Goal: Task Accomplishment & Management: Manage account settings

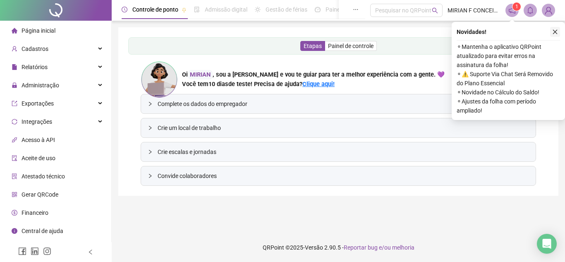
click at [557, 31] on icon "close" at bounding box center [556, 32] width 6 height 6
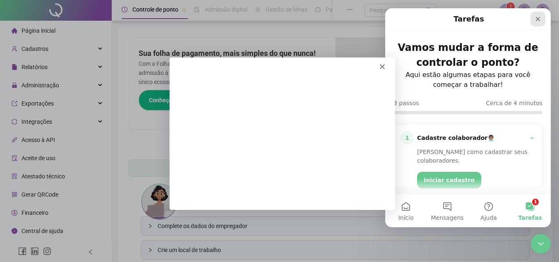
click at [541, 17] on icon "Fechar" at bounding box center [538, 19] width 7 height 7
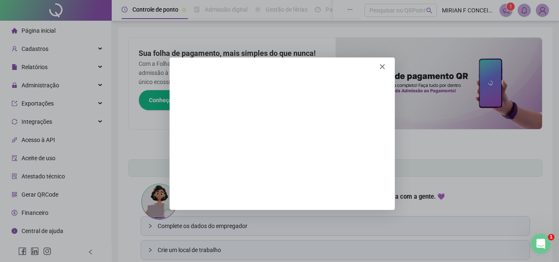
click at [384, 66] on icon "Fechar" at bounding box center [381, 65] width 5 height 5
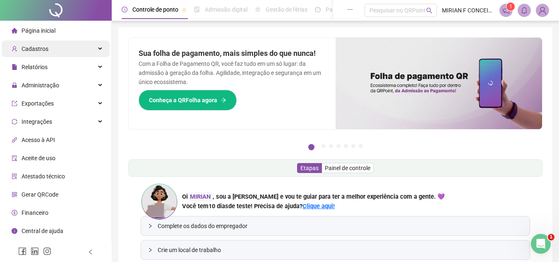
click at [67, 51] on div "Cadastros" at bounding box center [56, 49] width 108 height 17
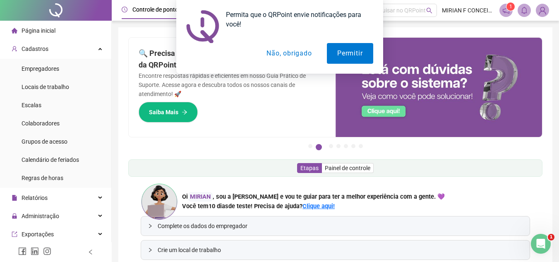
click at [286, 57] on button "Não, obrigado" at bounding box center [289, 53] width 66 height 21
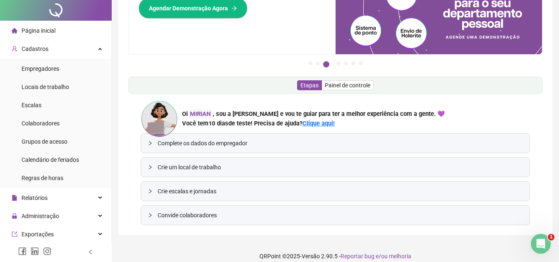
scroll to position [91, 0]
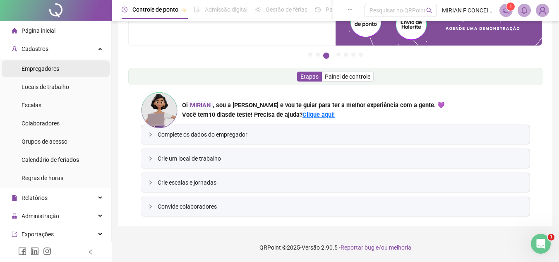
click at [53, 61] on div "Empregadores" at bounding box center [41, 68] width 38 height 17
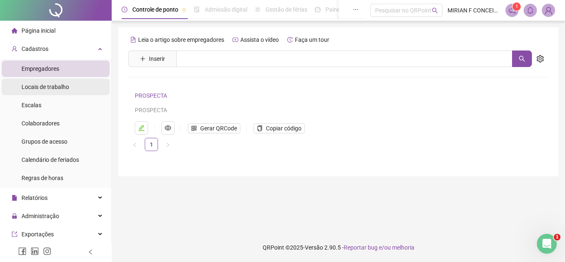
click at [65, 84] on span "Locais de trabalho" at bounding box center [46, 87] width 48 height 7
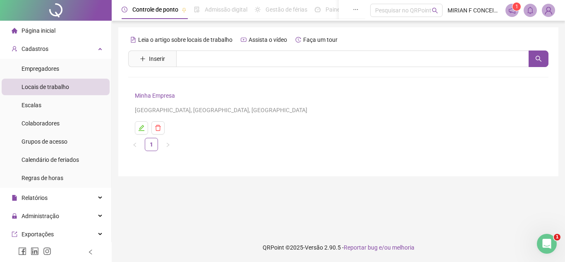
click at [68, 113] on ul "Empregadores Locais de trabalho Escalas Colaboradores Grupos de acesso Calendár…" at bounding box center [55, 123] width 111 height 129
click at [63, 108] on li "Escalas" at bounding box center [56, 105] width 108 height 17
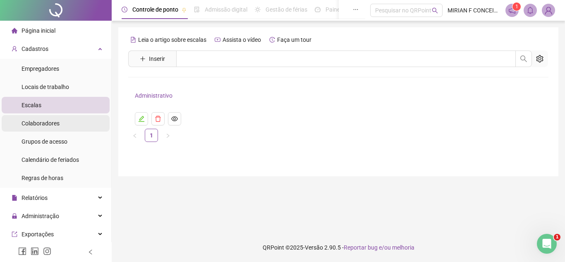
click at [63, 119] on li "Colaboradores" at bounding box center [56, 123] width 108 height 17
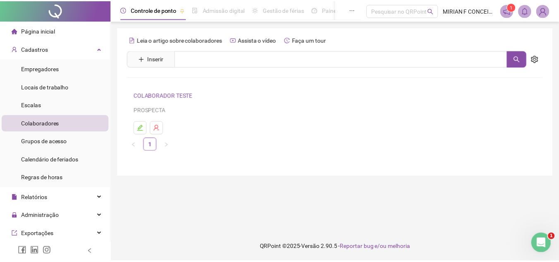
scroll to position [124, 0]
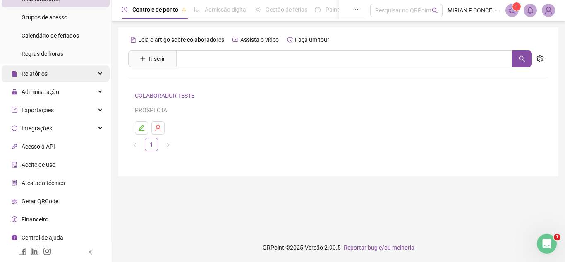
click at [69, 66] on div "Relatórios" at bounding box center [56, 73] width 108 height 17
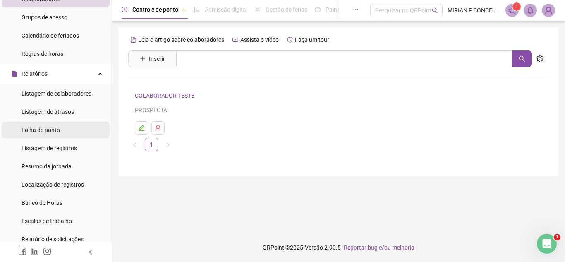
click at [57, 123] on div "Folha de ponto" at bounding box center [41, 130] width 38 height 17
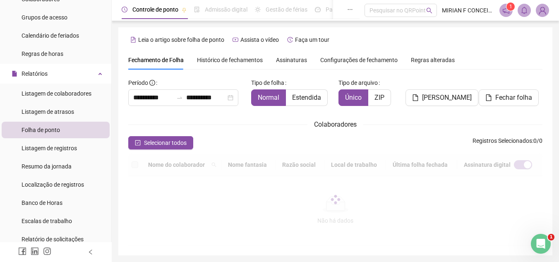
scroll to position [27, 0]
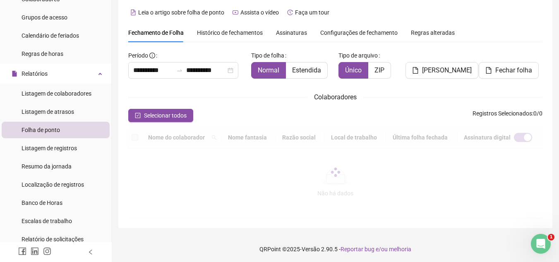
type input "**********"
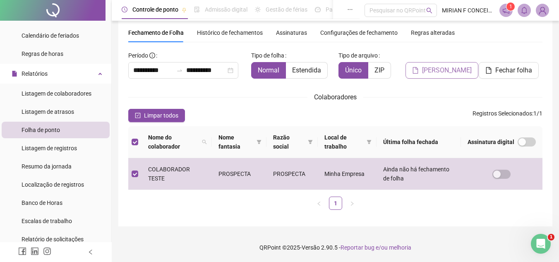
click at [450, 71] on span "[PERSON_NAME]" at bounding box center [447, 70] width 50 height 10
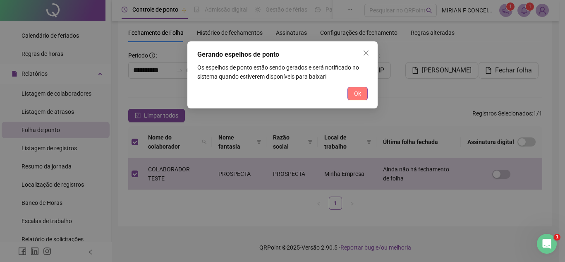
click at [355, 89] on span "Ok" at bounding box center [357, 93] width 7 height 9
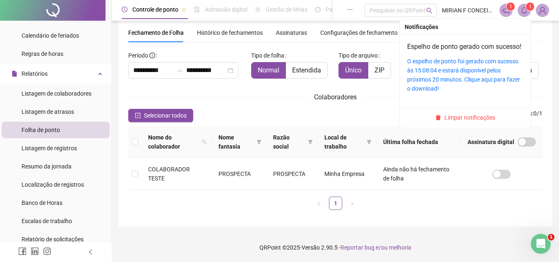
click at [524, 14] on icon "bell" at bounding box center [524, 10] width 7 height 7
click at [435, 85] on div "O espelho de ponto foi gerado com sucesso às 15:08:04 e estará disponível pelos…" at bounding box center [465, 75] width 116 height 36
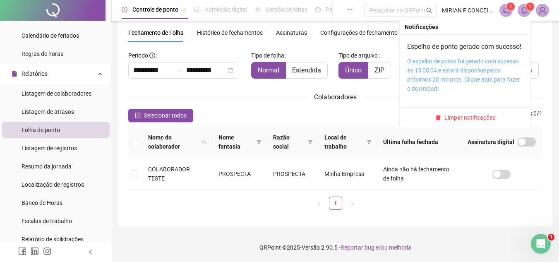
click at [472, 77] on link "O espelho de ponto foi gerado com sucesso às 15:08:04 e estará disponível pelos…" at bounding box center [463, 75] width 113 height 34
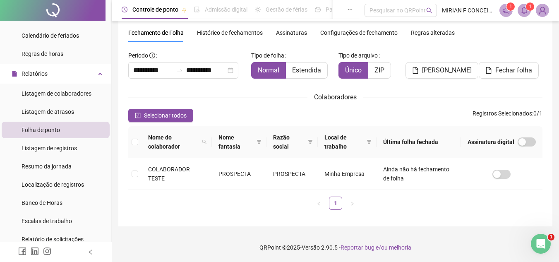
click at [521, 13] on icon "bell" at bounding box center [524, 10] width 7 height 7
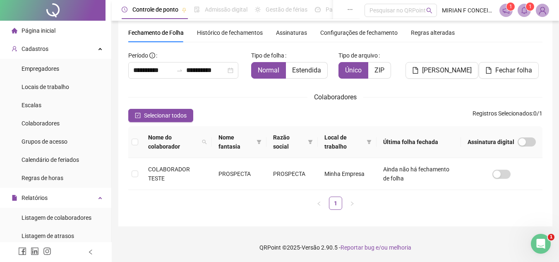
click at [62, 30] on li "Página inicial" at bounding box center [56, 30] width 108 height 17
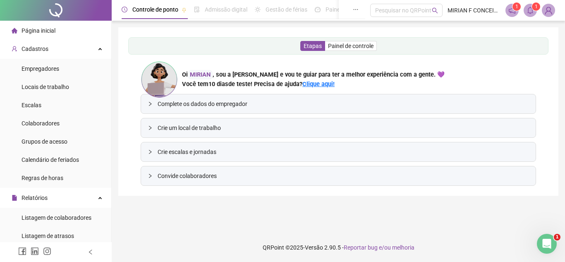
click at [511, 11] on icon "notification" at bounding box center [512, 10] width 7 height 7
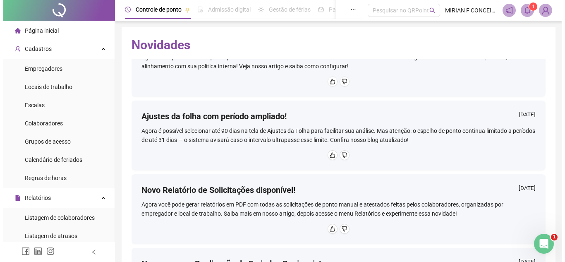
scroll to position [372, 0]
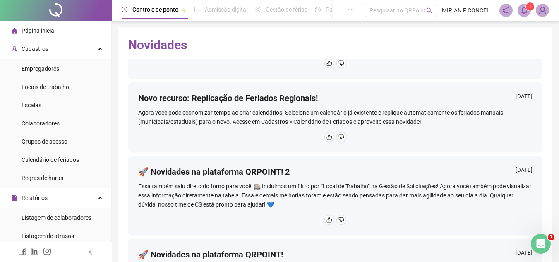
click at [519, 12] on span at bounding box center [524, 10] width 13 height 13
click at [72, 70] on li "Empregadores" at bounding box center [56, 68] width 108 height 17
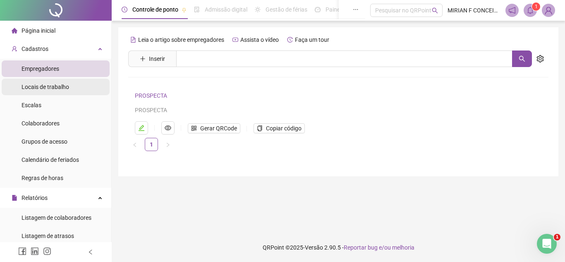
click at [38, 86] on span "Locais de trabalho" at bounding box center [46, 87] width 48 height 7
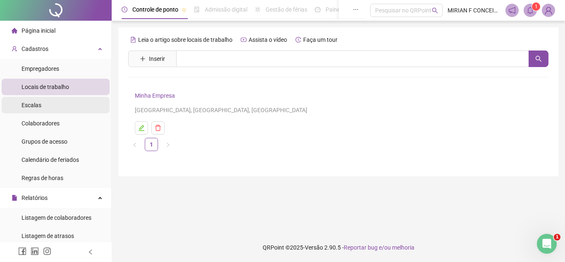
click at [36, 106] on span "Escalas" at bounding box center [32, 105] width 20 height 7
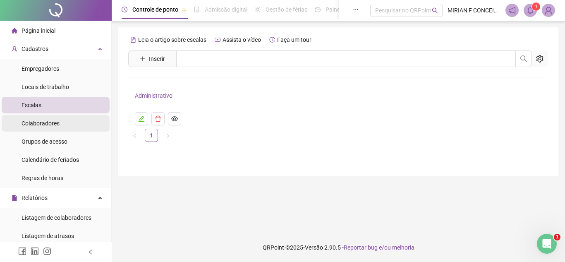
click at [43, 130] on div "Colaboradores" at bounding box center [41, 123] width 38 height 17
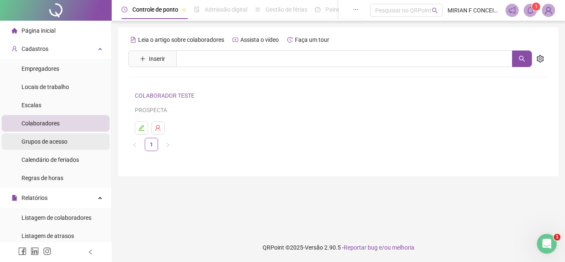
click at [47, 137] on div "Grupos de acesso" at bounding box center [45, 141] width 46 height 17
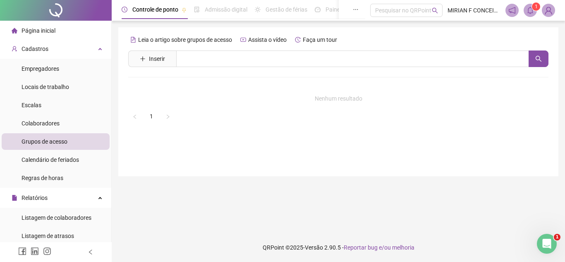
scroll to position [124, 0]
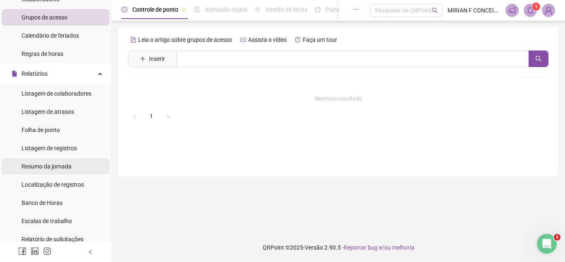
click at [50, 164] on span "Resumo da jornada" at bounding box center [47, 166] width 50 height 7
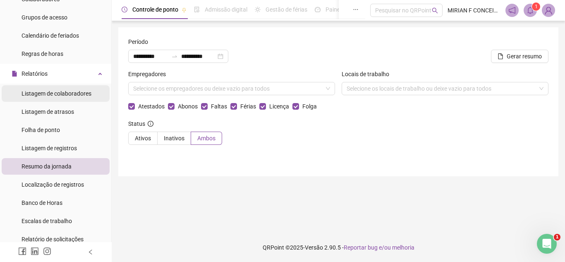
click at [63, 95] on span "Listagem de colaboradores" at bounding box center [57, 93] width 70 height 7
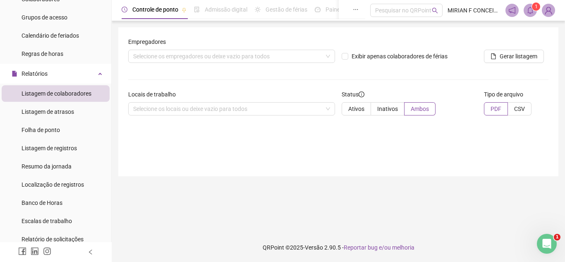
scroll to position [207, 0]
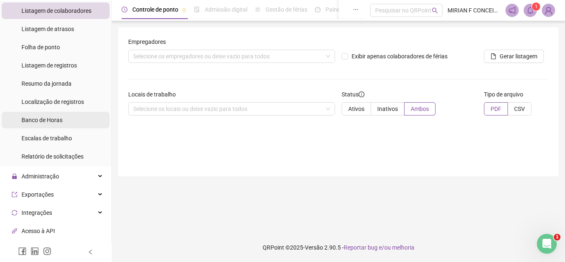
click at [58, 117] on span "Banco de Horas" at bounding box center [42, 120] width 41 height 7
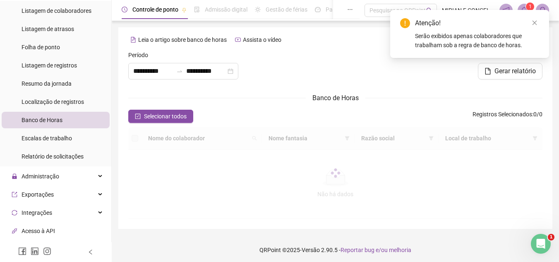
type input "**********"
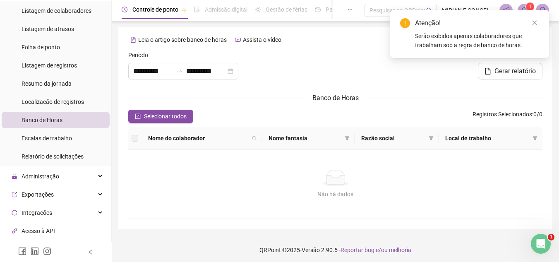
click at [541, 25] on div "Atenção! Serão exibidos apenas colaboradores que trabalham sob a regra de banco…" at bounding box center [469, 34] width 159 height 48
click at [538, 23] on link "Close" at bounding box center [534, 22] width 9 height 9
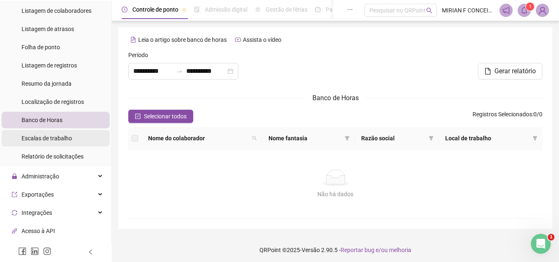
click at [44, 137] on span "Escalas de trabalho" at bounding box center [47, 138] width 50 height 7
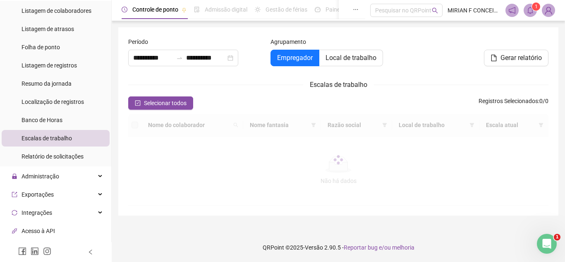
type input "**********"
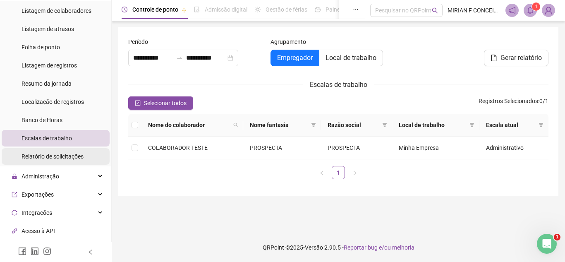
click at [48, 151] on div "Relatório de solicitações" at bounding box center [53, 156] width 62 height 17
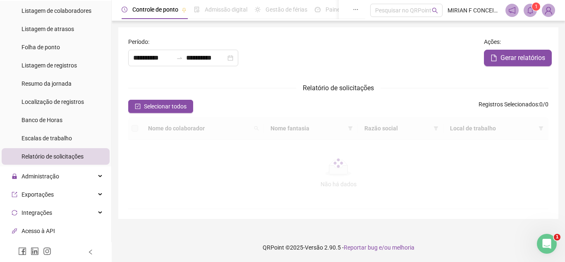
type input "**********"
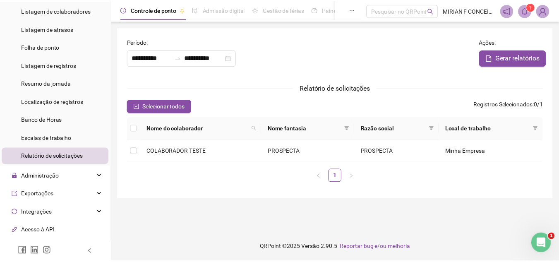
scroll to position [290, 0]
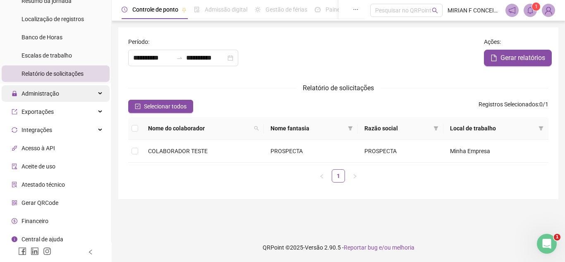
click at [73, 95] on div "Administração" at bounding box center [56, 93] width 108 height 17
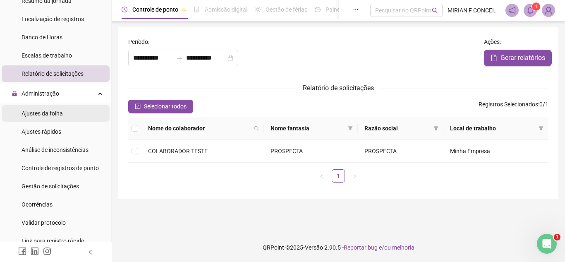
click at [68, 115] on li "Ajustes da folha" at bounding box center [56, 113] width 108 height 17
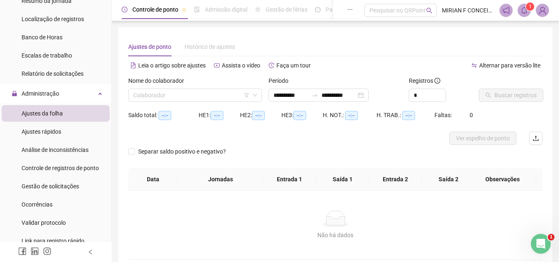
type input "**********"
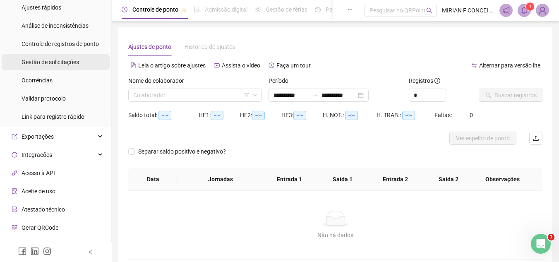
click at [69, 67] on div "Gestão de solicitações" at bounding box center [51, 62] width 58 height 17
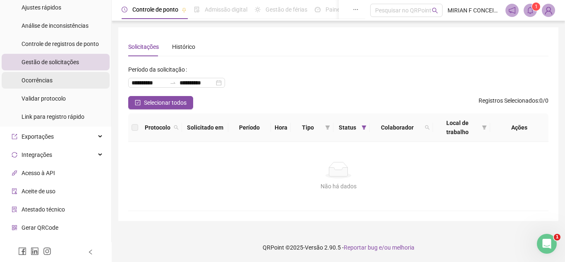
click at [55, 82] on li "Ocorrências" at bounding box center [56, 80] width 108 height 17
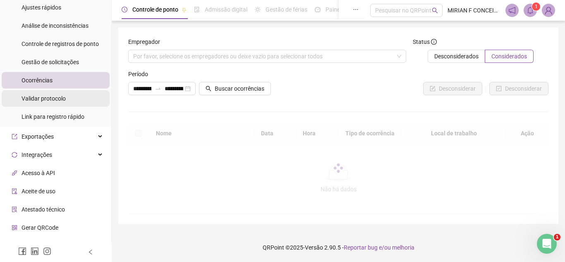
click at [52, 100] on span "Validar protocolo" at bounding box center [44, 98] width 44 height 7
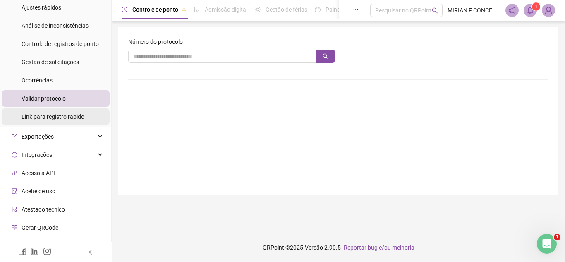
click at [44, 118] on span "Link para registro rápido" at bounding box center [53, 116] width 63 height 7
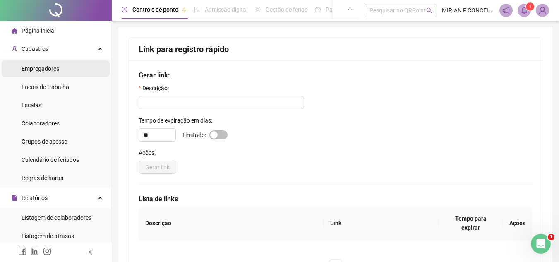
click at [72, 67] on li "Empregadores" at bounding box center [56, 68] width 108 height 17
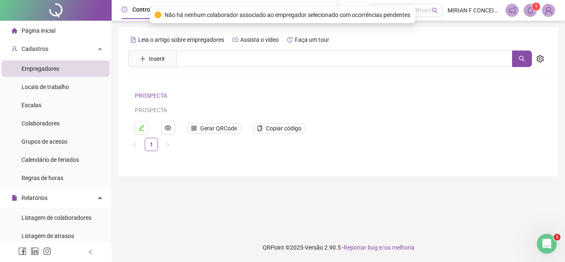
click at [424, 100] on h4 "PROSPECTA" at bounding box center [325, 96] width 380 height 10
click at [38, 51] on span "Cadastros" at bounding box center [35, 49] width 27 height 7
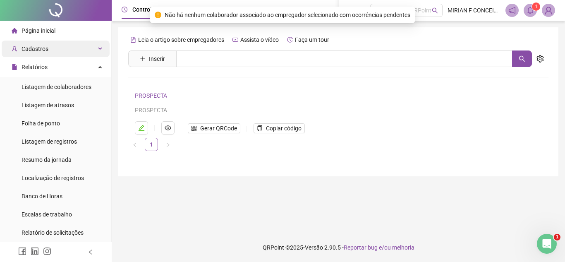
click at [38, 50] on span "Cadastros" at bounding box center [35, 49] width 27 height 7
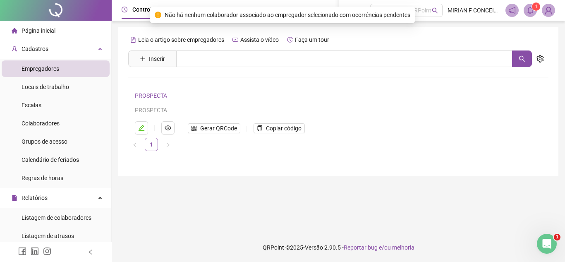
click at [62, 34] on li "Página inicial" at bounding box center [56, 30] width 108 height 17
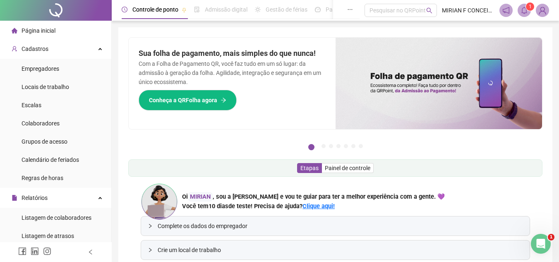
scroll to position [83, 0]
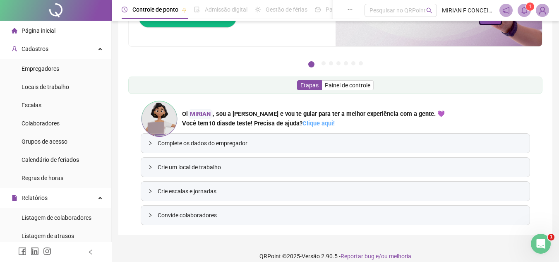
click at [312, 125] on link "Clique aqui!" at bounding box center [319, 123] width 32 height 7
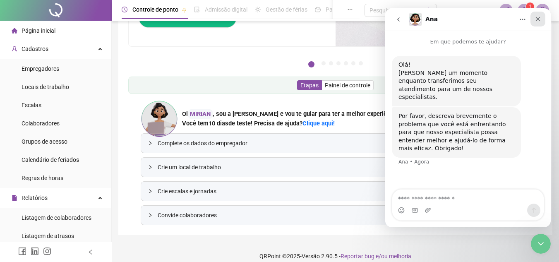
click at [541, 18] on icon "Fechar" at bounding box center [538, 19] width 7 height 7
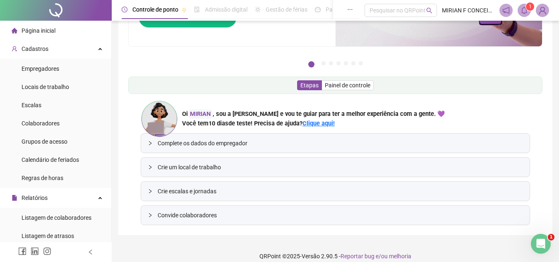
scroll to position [91, 0]
